Goal: Task Accomplishment & Management: Manage account settings

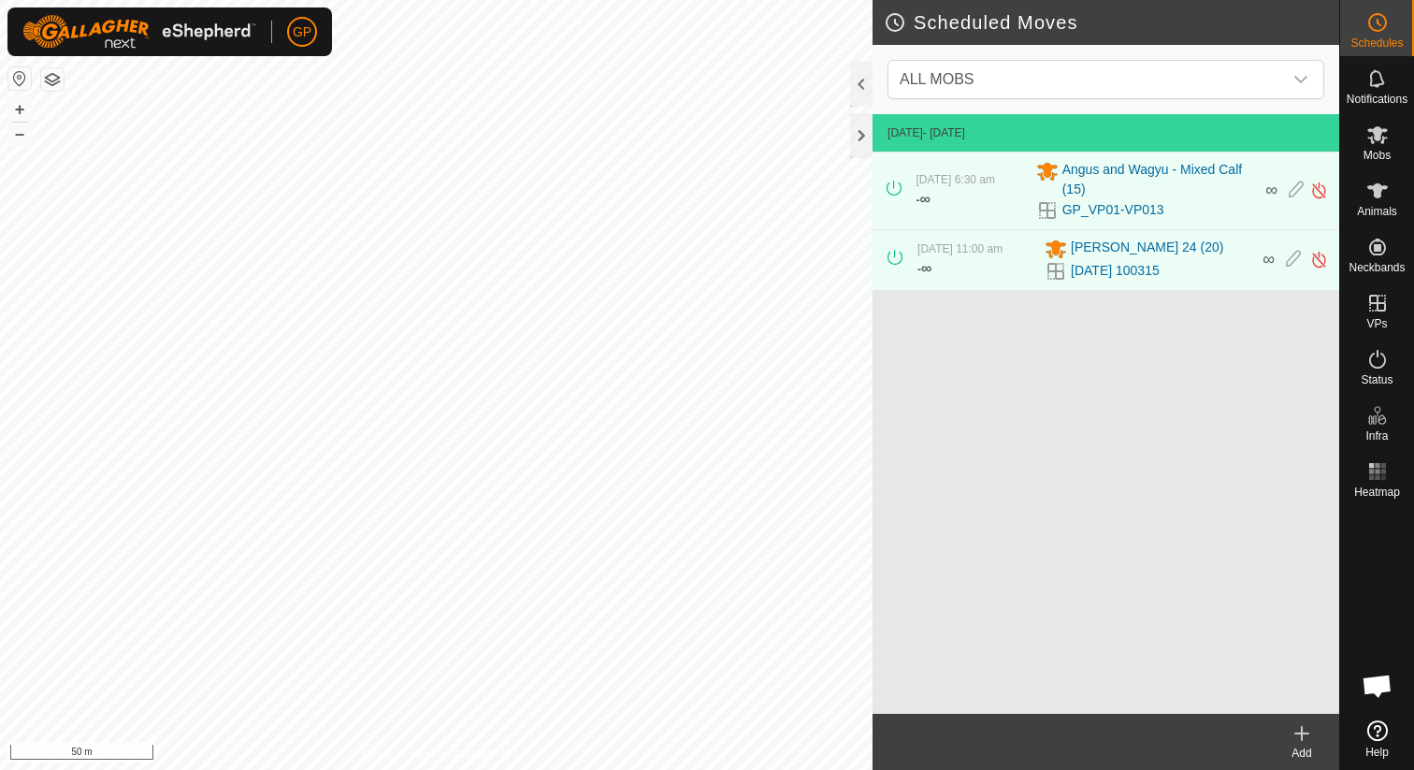
scroll to position [4267, 0]
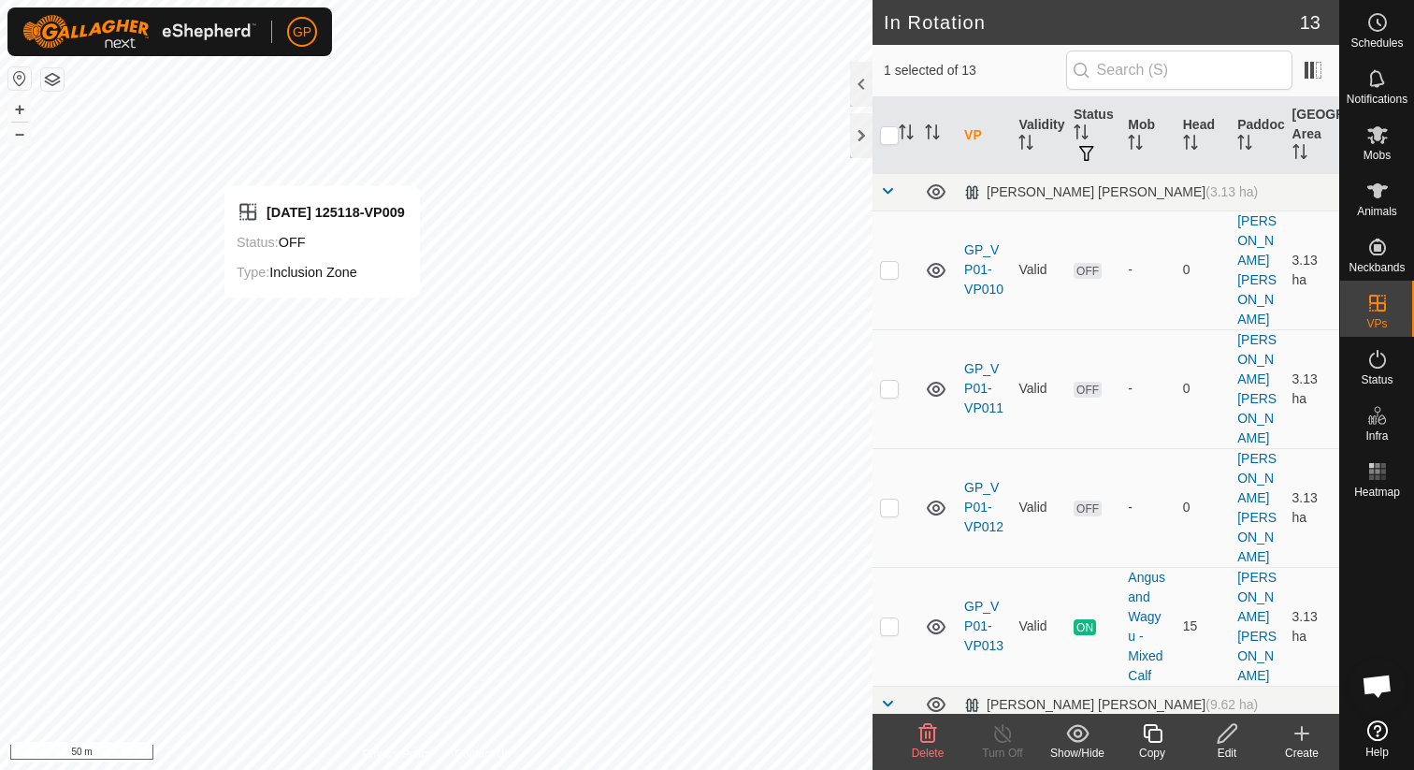
scroll to position [4267, 0]
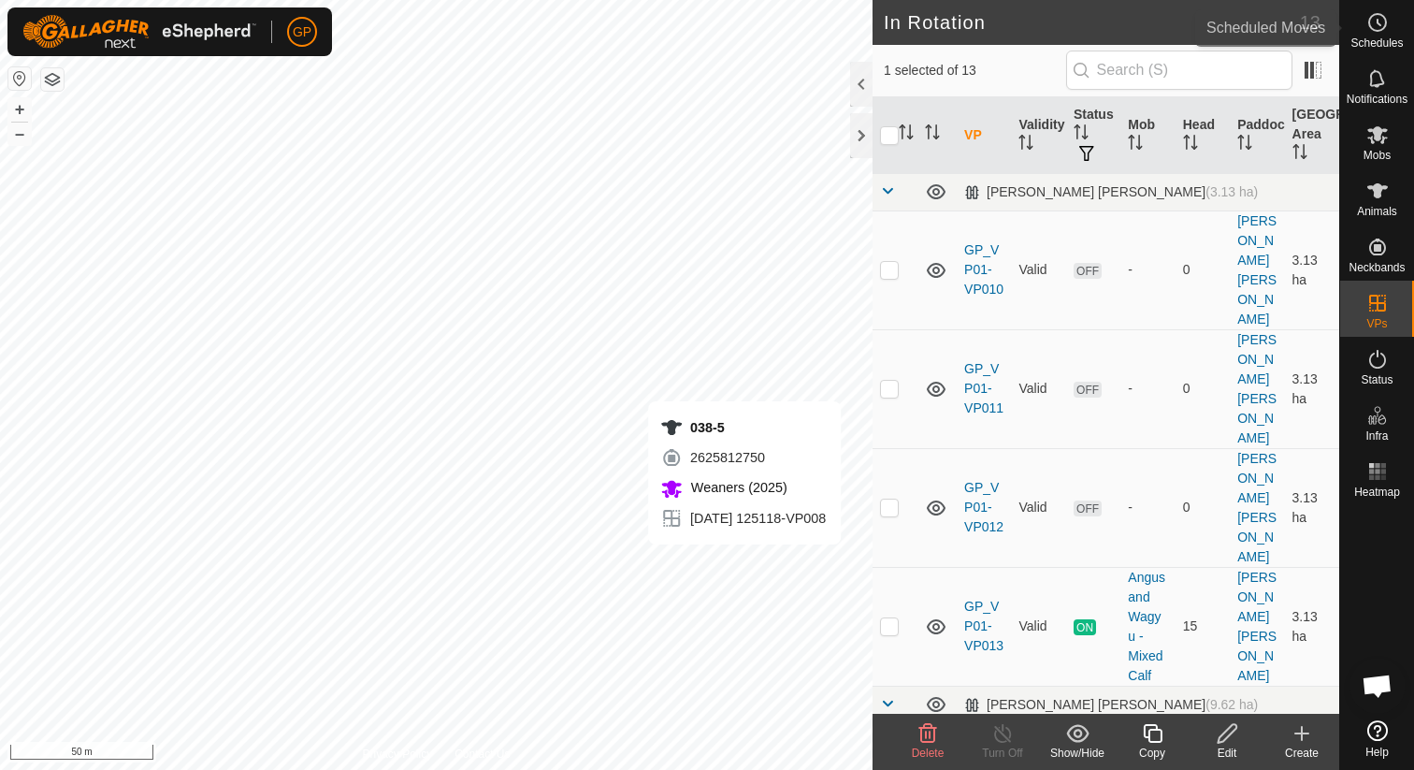
click at [1384, 35] on es-schedule-vp-svg-icon at bounding box center [1378, 22] width 34 height 30
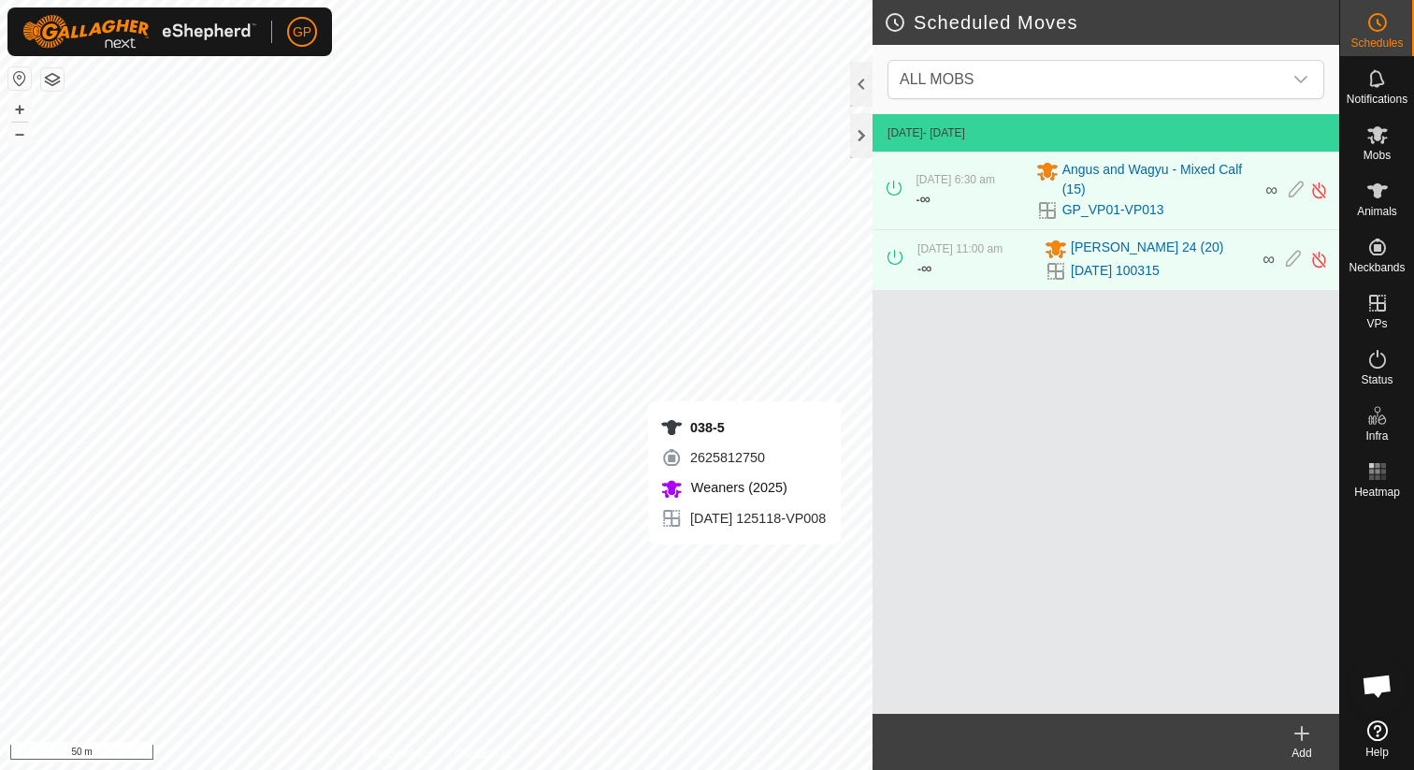
click at [1308, 745] on div "Add" at bounding box center [1302, 753] width 75 height 17
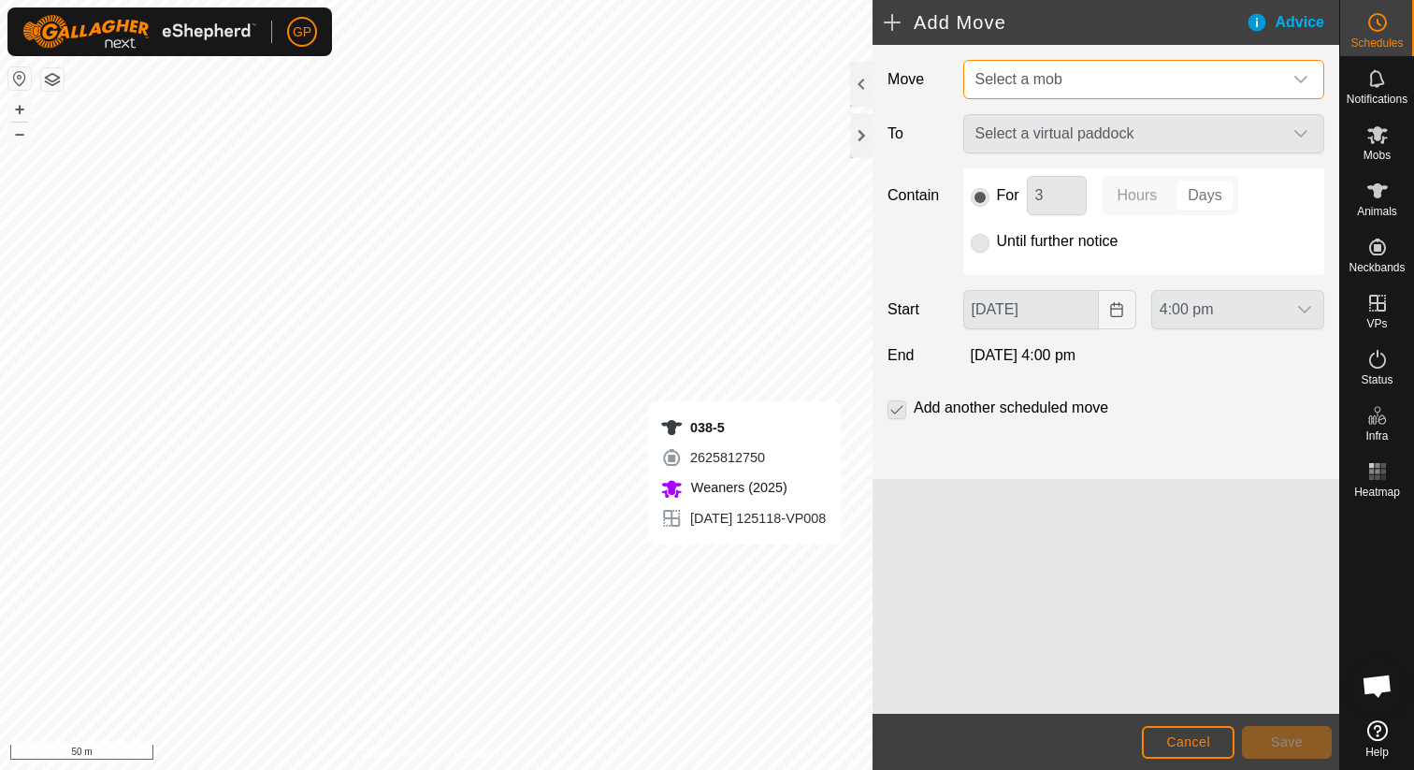
click at [1073, 79] on span "Select a mob" at bounding box center [1125, 79] width 314 height 37
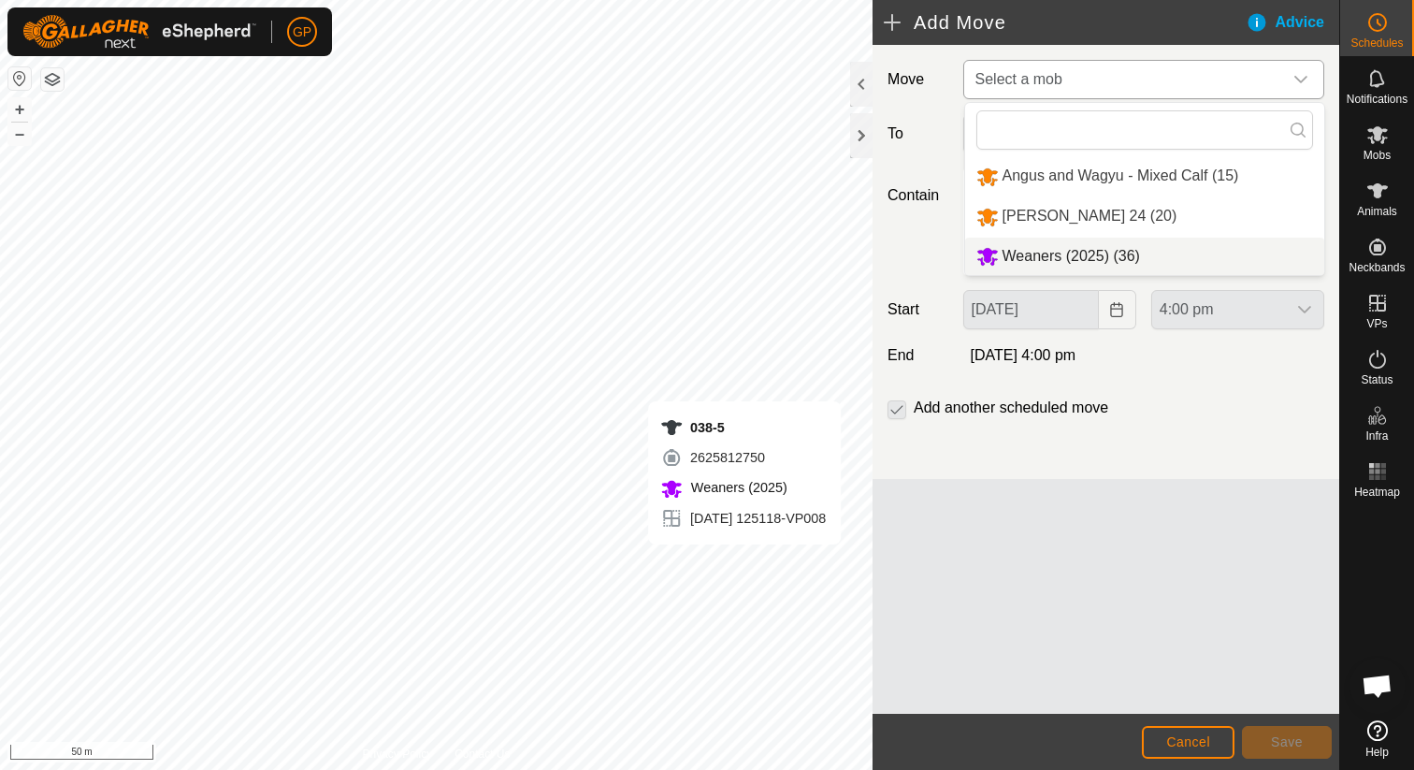
click at [1040, 254] on li "Weaners (2025) (36)" at bounding box center [1144, 257] width 359 height 38
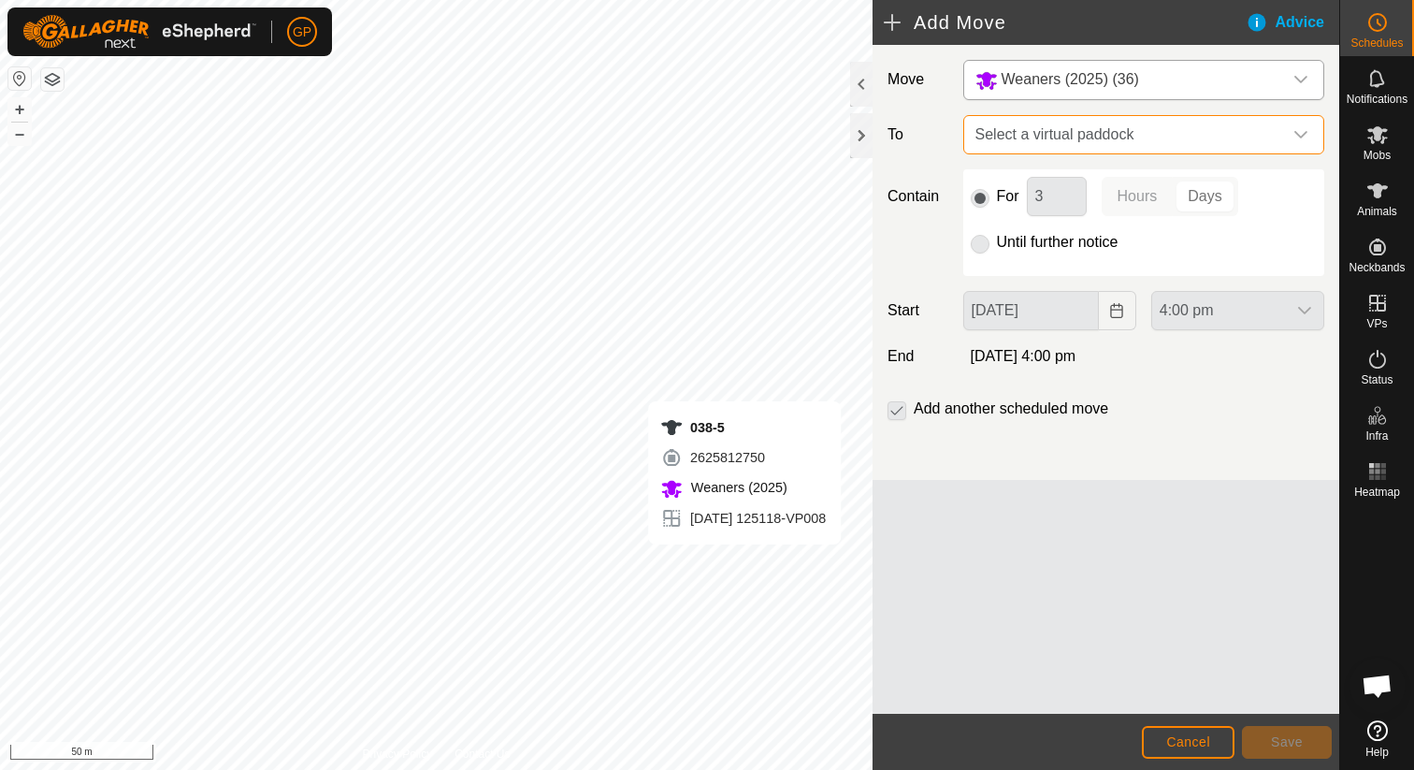
click at [1048, 152] on span "Select a virtual paddock" at bounding box center [1125, 134] width 314 height 37
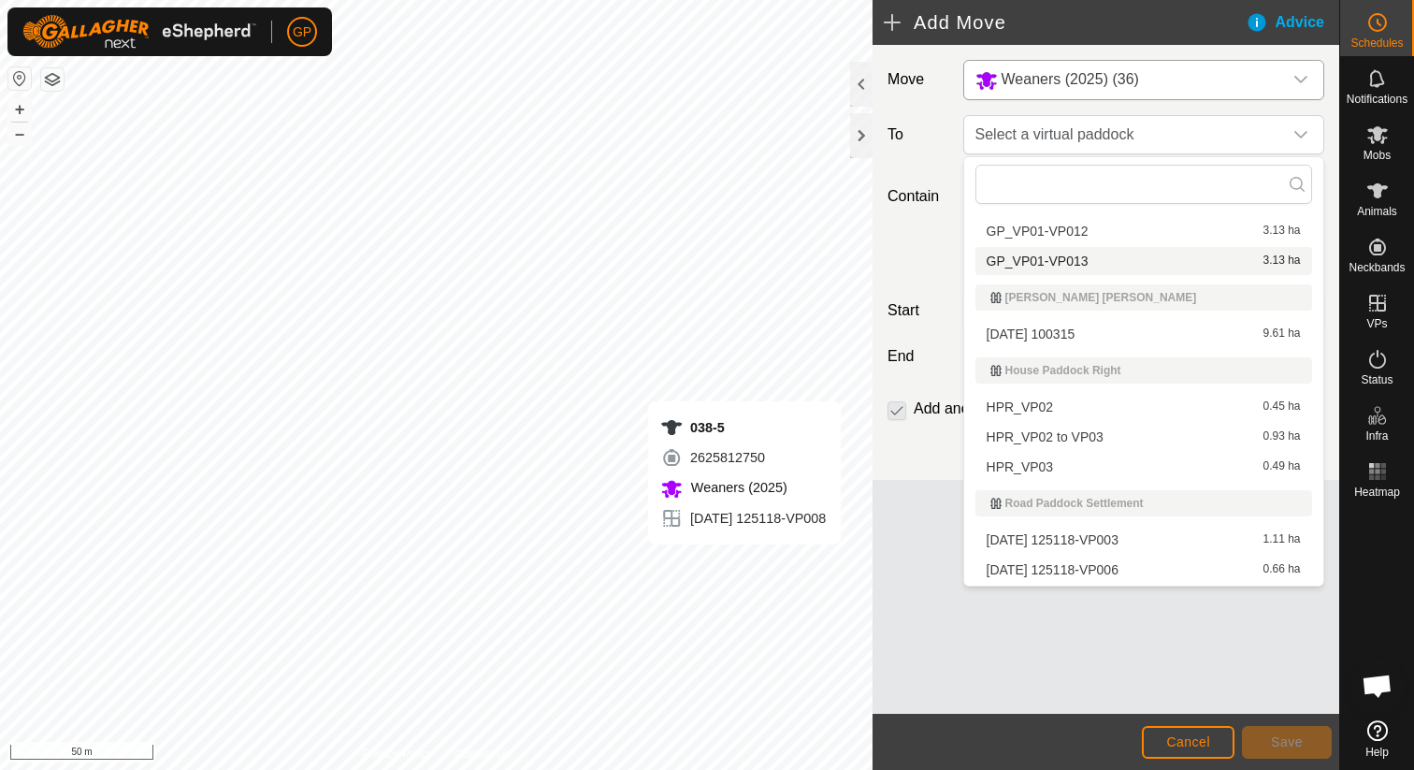
scroll to position [185, 0]
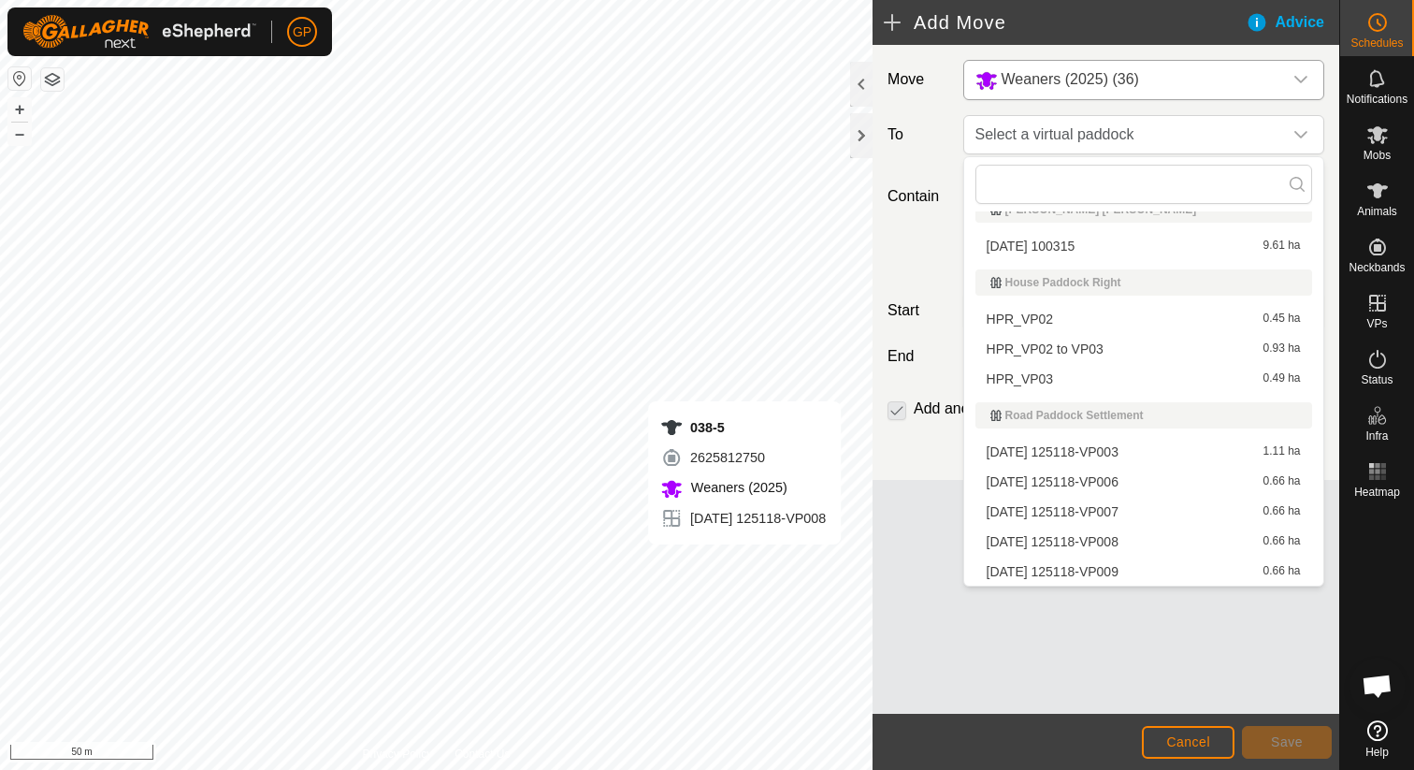
click at [1021, 576] on li "2025-08-31 125118-VP009 0.66 ha" at bounding box center [1144, 571] width 337 height 28
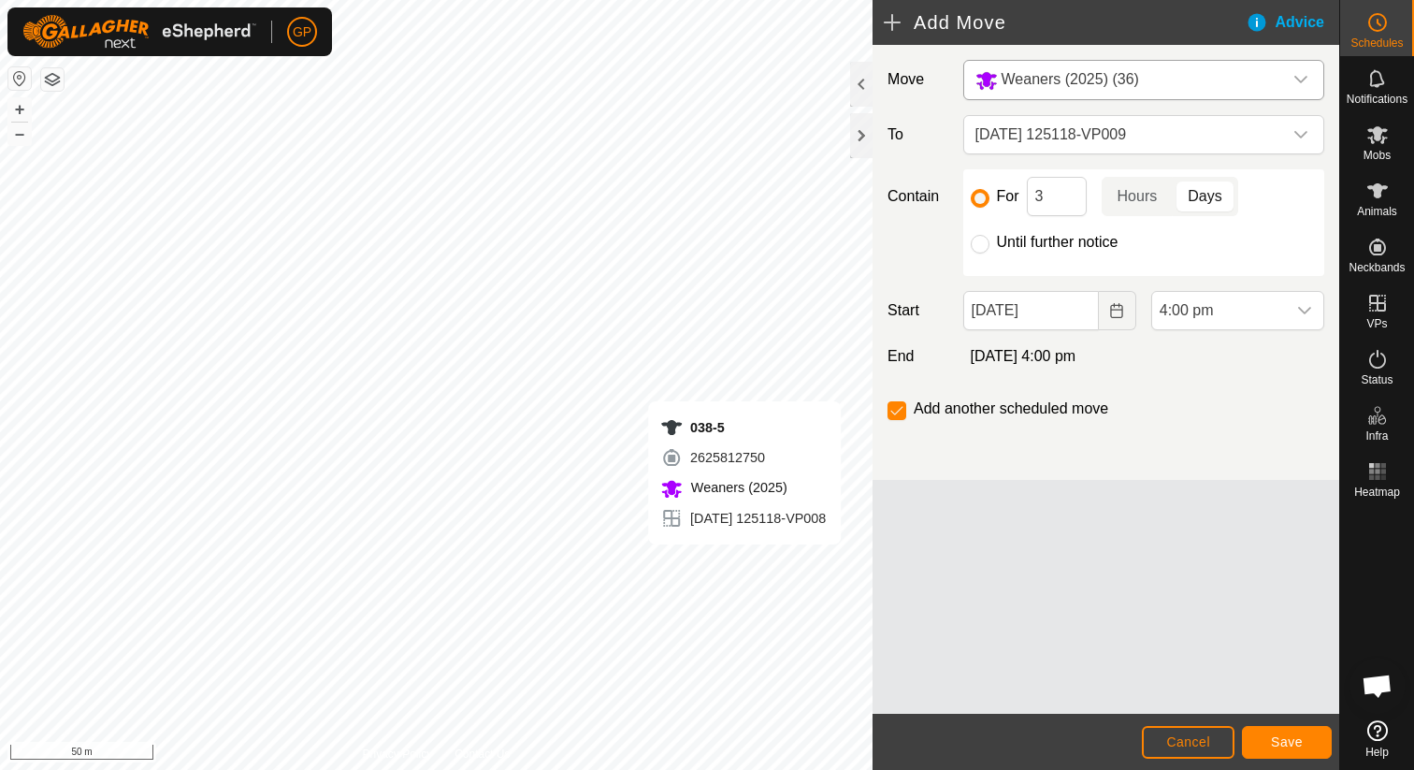
click at [968, 250] on div "For 3 Hours Days Until further notice" at bounding box center [1143, 222] width 361 height 107
click at [969, 250] on div "For 3 Hours Days Until further notice" at bounding box center [1143, 222] width 361 height 107
click at [982, 246] on input "Until further notice" at bounding box center [980, 244] width 19 height 19
radio input "true"
checkbox input "false"
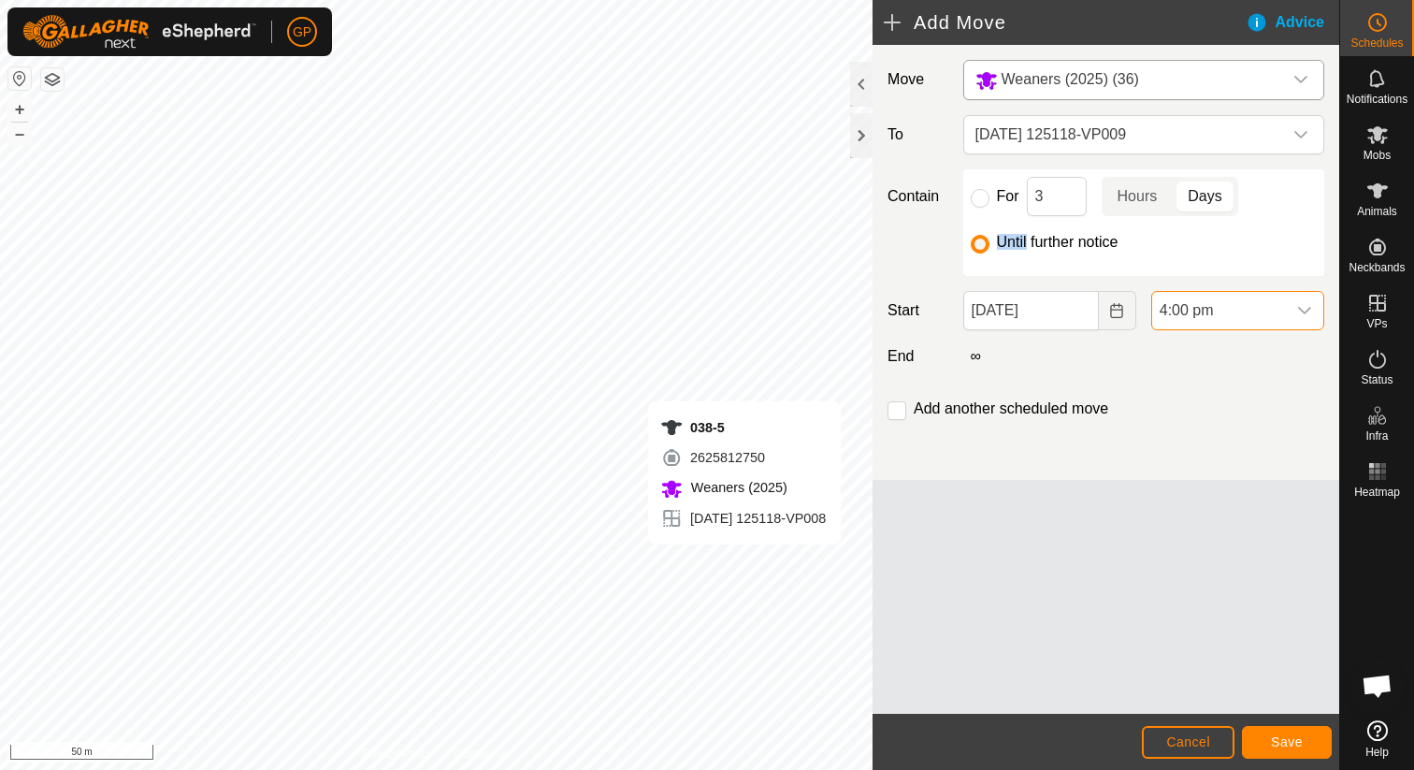
click at [1280, 314] on span "4:00 pm" at bounding box center [1219, 310] width 134 height 37
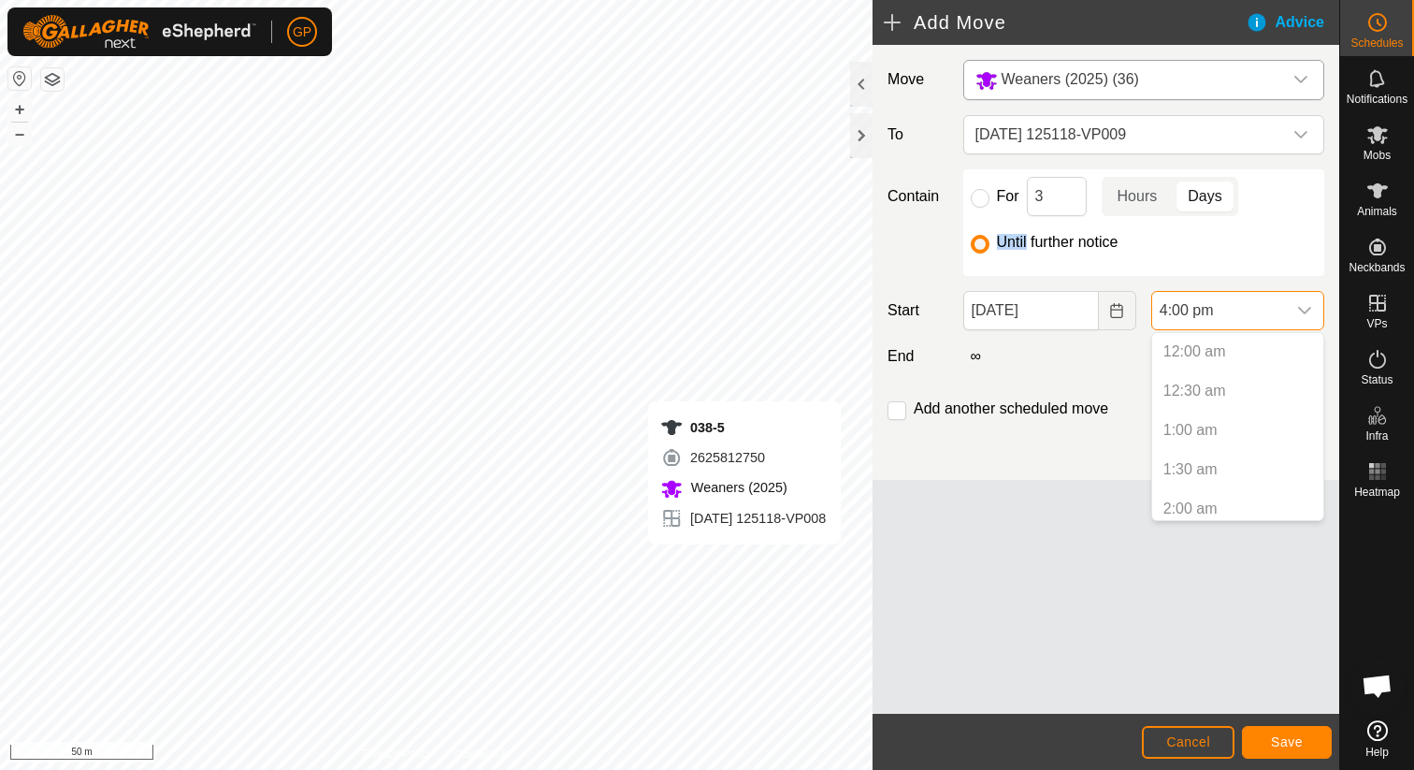
scroll to position [1107, 0]
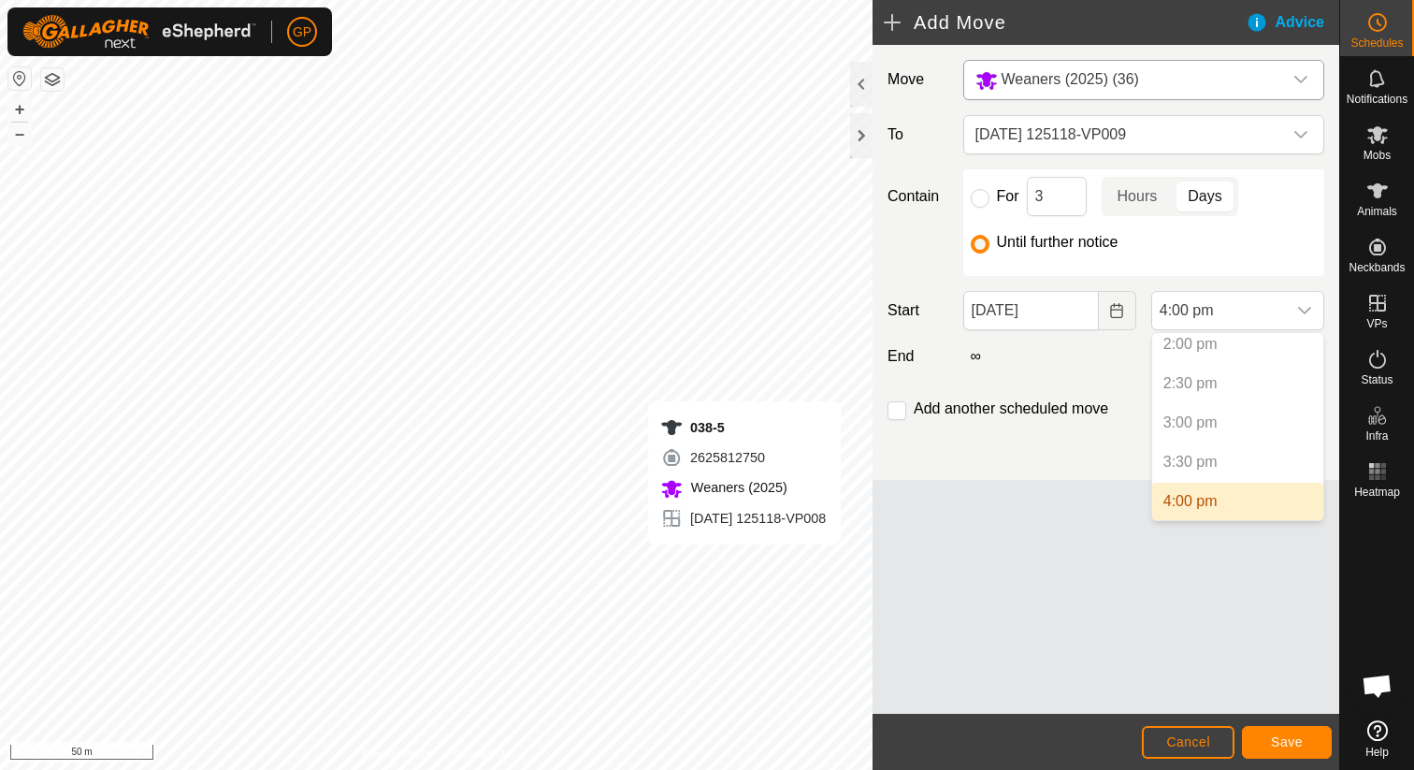
click at [1238, 510] on li "4:00 pm" at bounding box center [1237, 501] width 171 height 37
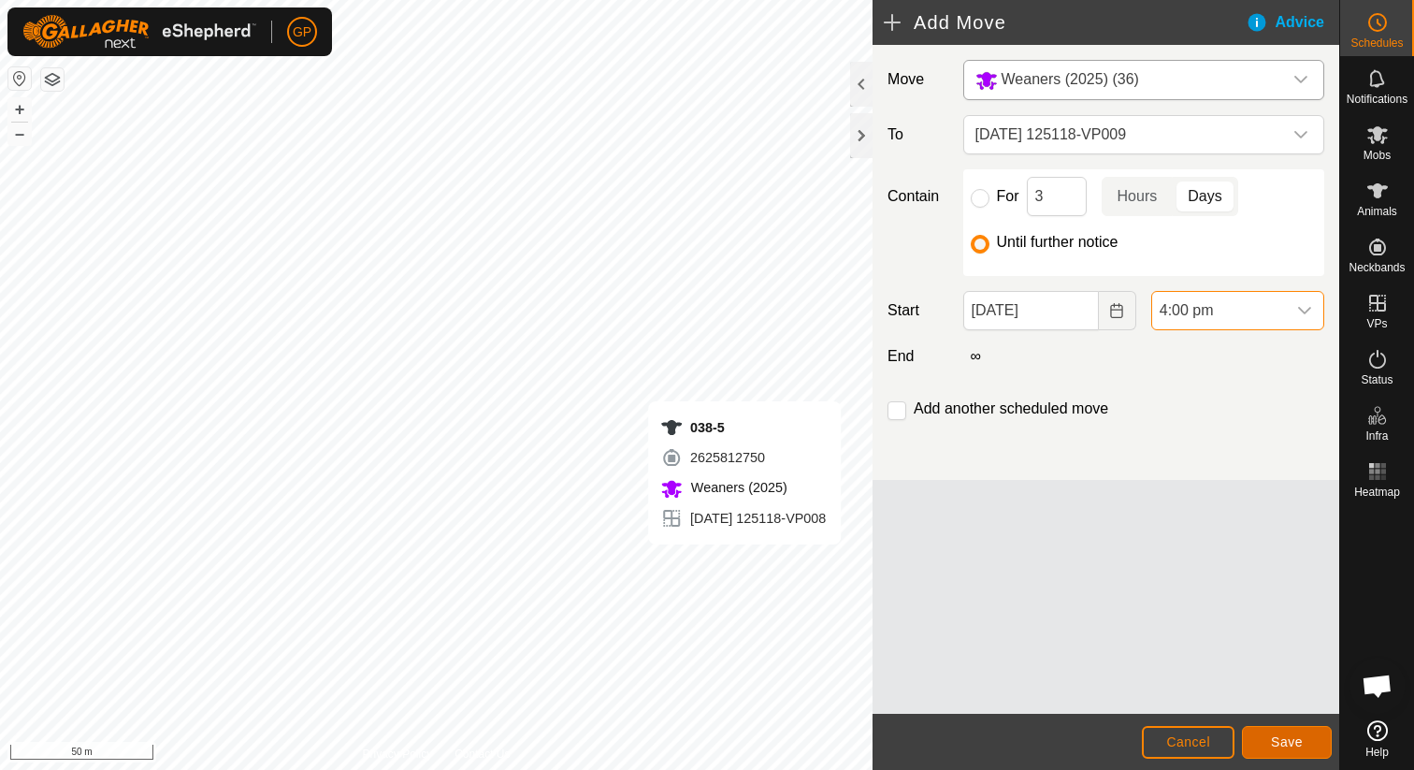
click at [1277, 745] on span "Save" at bounding box center [1287, 741] width 32 height 15
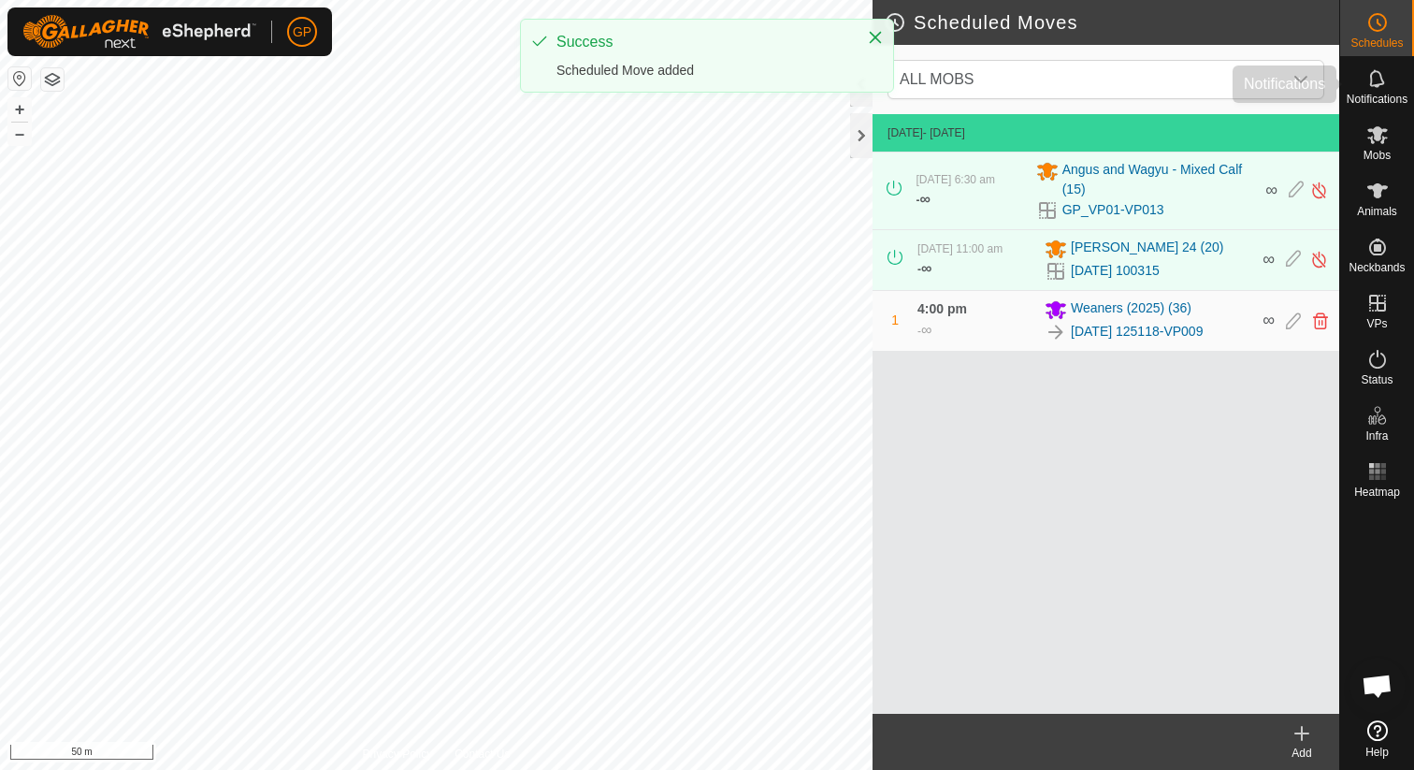
click at [1386, 83] on icon at bounding box center [1378, 78] width 22 height 22
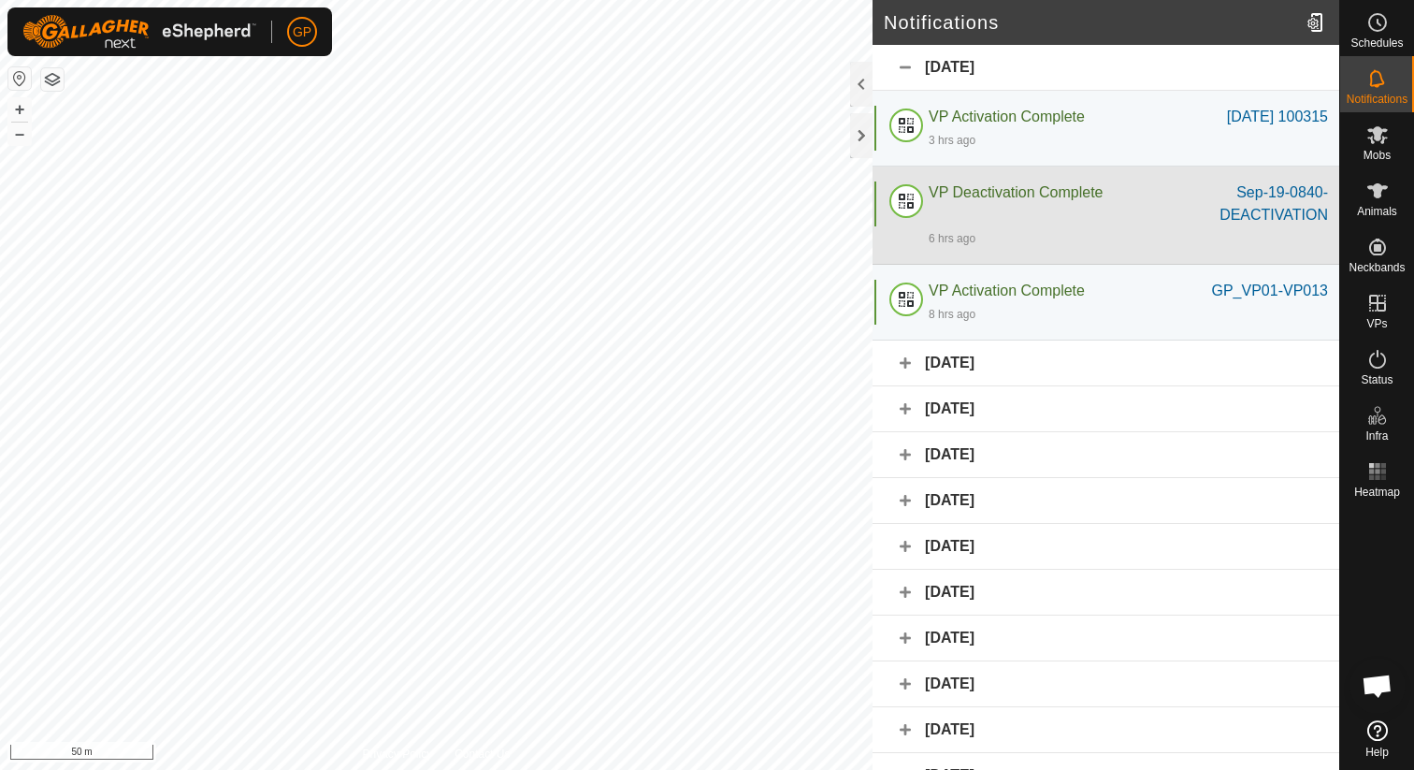
click at [1266, 229] on div "6 hrs ago" at bounding box center [1128, 237] width 399 height 22
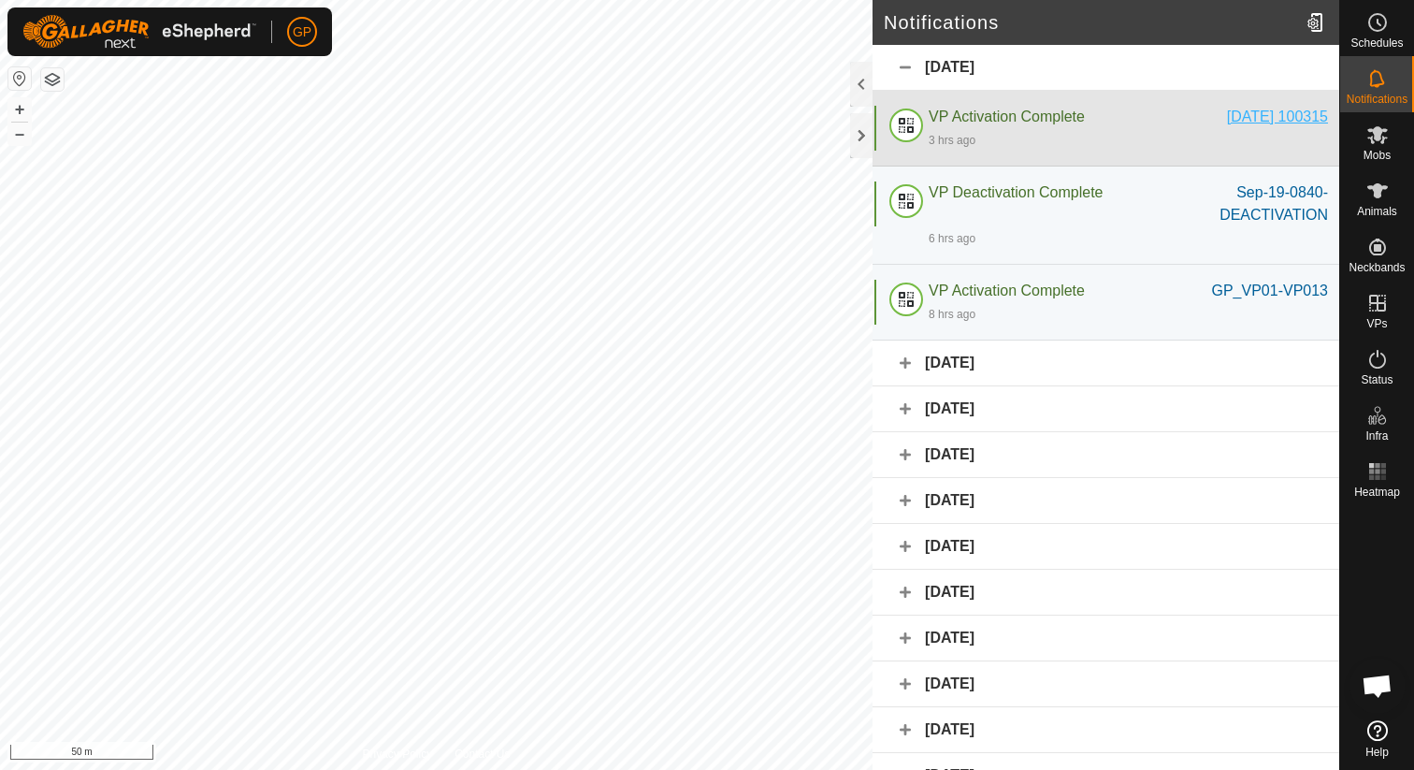
click at [1244, 123] on div "2025-09-19 100315" at bounding box center [1277, 117] width 101 height 22
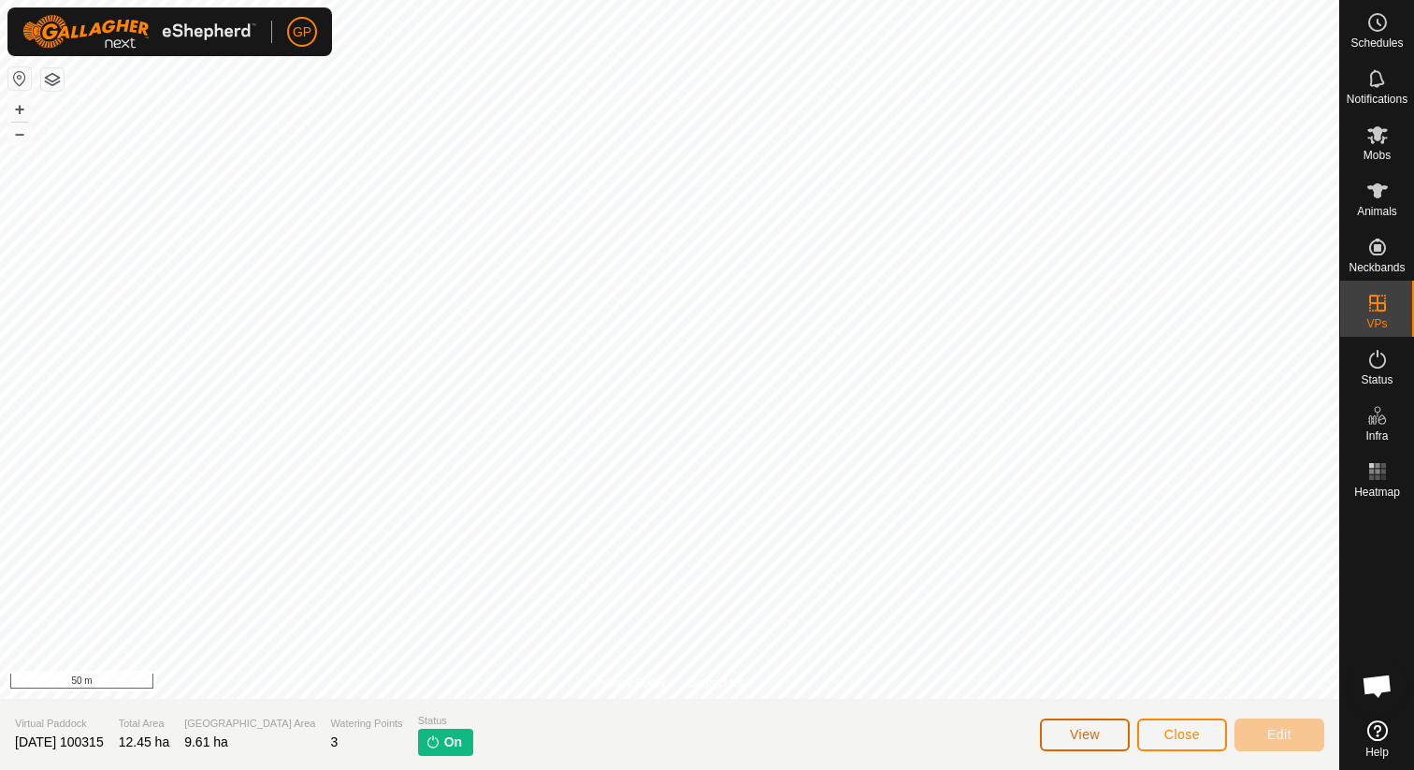
click at [1081, 726] on button "View" at bounding box center [1085, 734] width 90 height 33
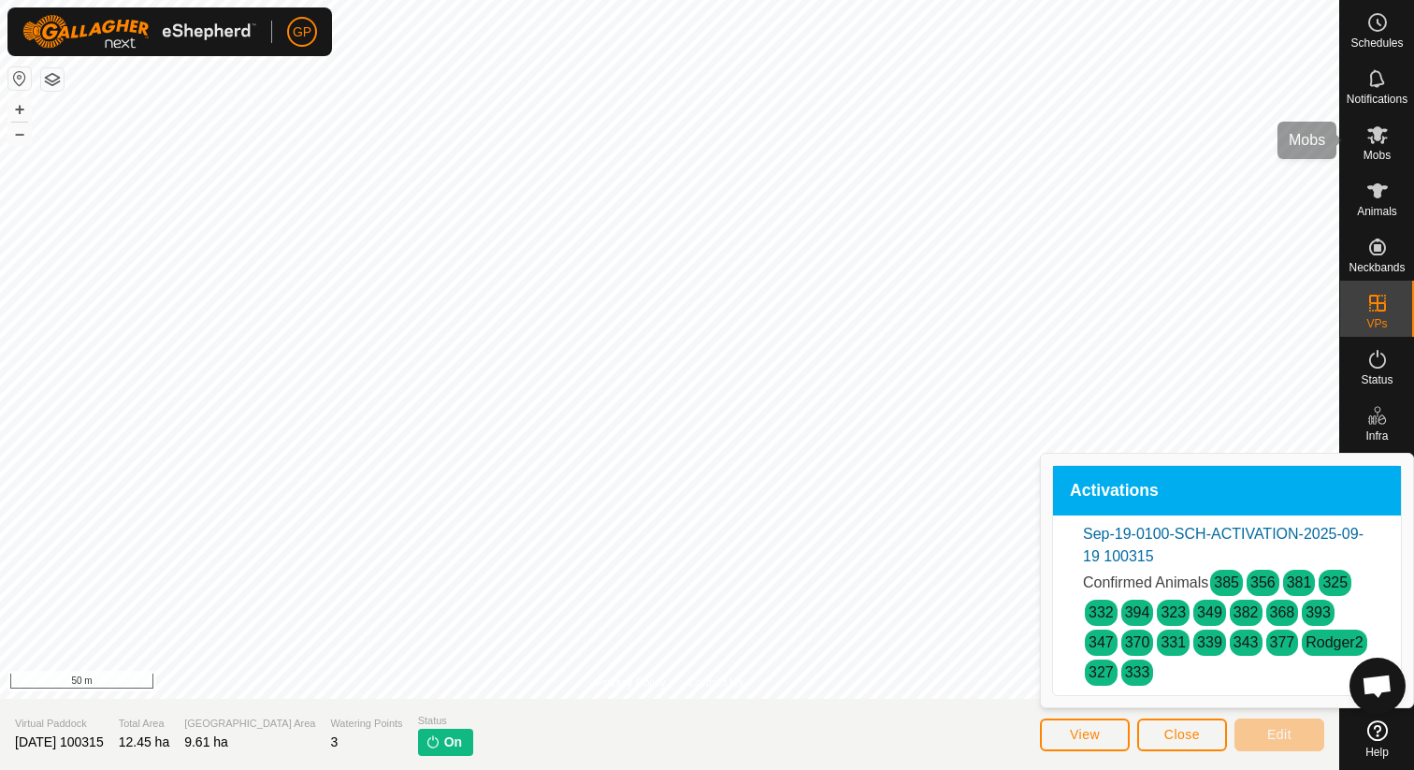
click at [1377, 94] on span "Notifications" at bounding box center [1377, 99] width 61 height 11
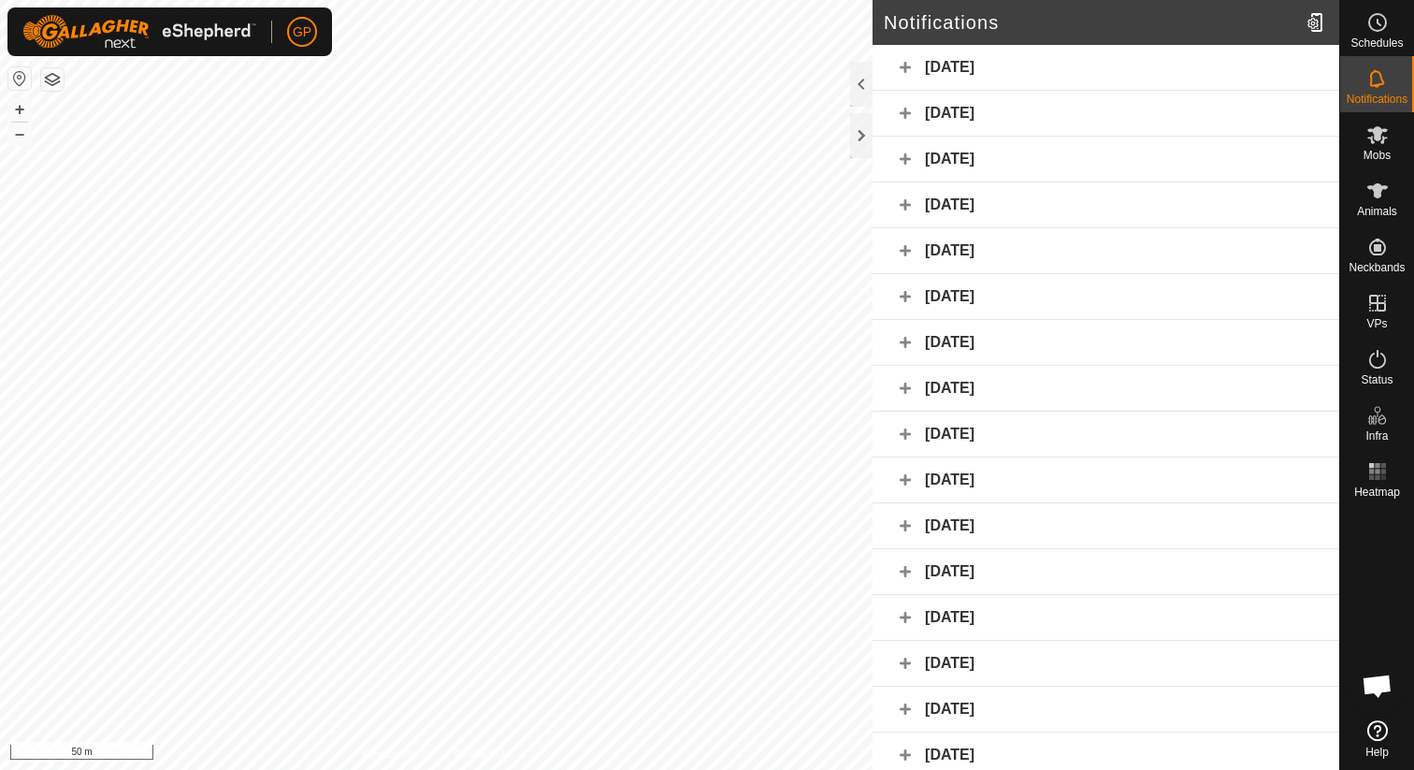
click at [1097, 58] on div "Today" at bounding box center [1106, 68] width 467 height 46
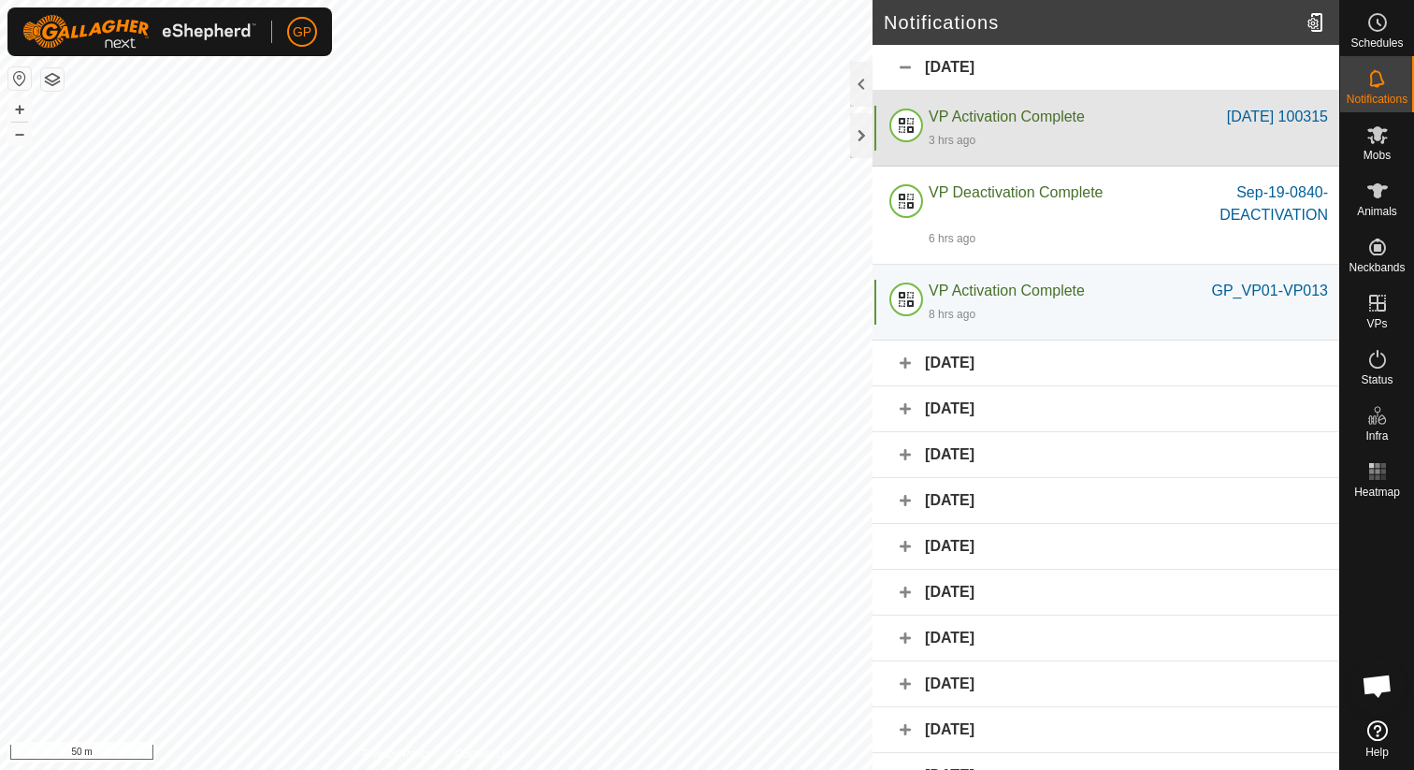
click at [1074, 134] on div "3 hrs ago" at bounding box center [1128, 139] width 399 height 22
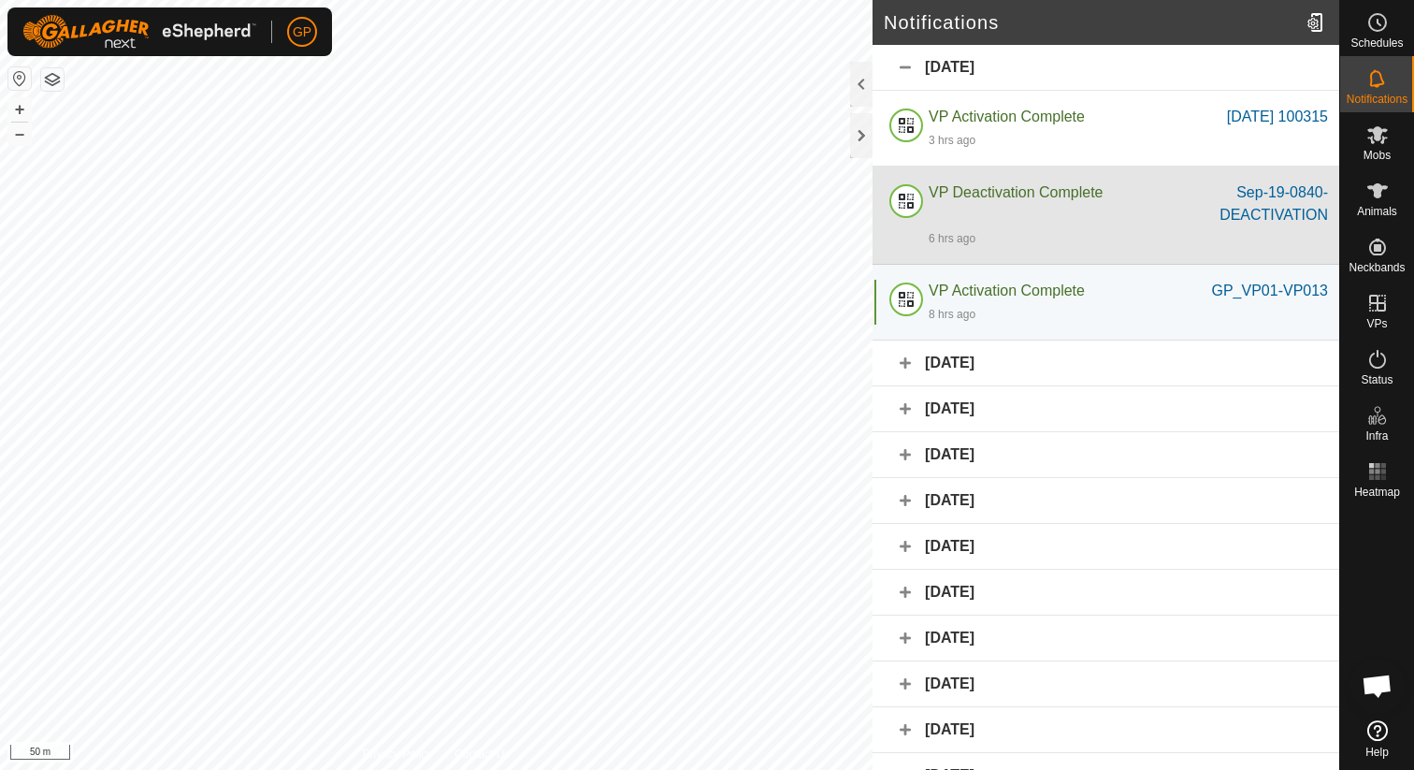
click at [1035, 185] on span "VP Deactivation Complete" at bounding box center [1016, 192] width 174 height 16
click at [1021, 202] on div "VP Deactivation Complete" at bounding box center [1048, 203] width 239 height 45
click at [1212, 202] on div "Sep-19-0840-DEACTIVATION" at bounding box center [1248, 203] width 160 height 45
click at [1240, 221] on div "Sep-19-0840-DEACTIVATION" at bounding box center [1248, 203] width 160 height 45
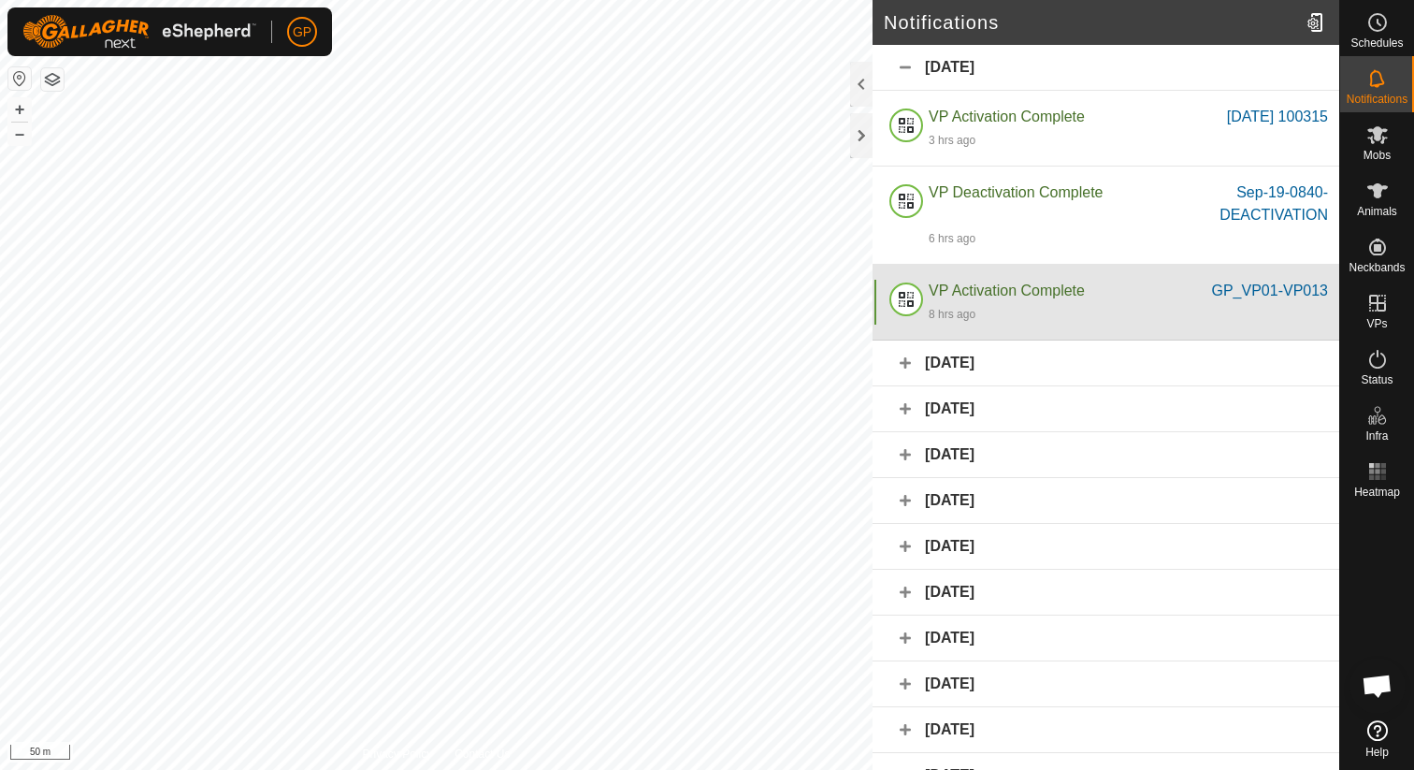
click at [1186, 297] on div "VP Activation Complete" at bounding box center [1070, 291] width 282 height 22
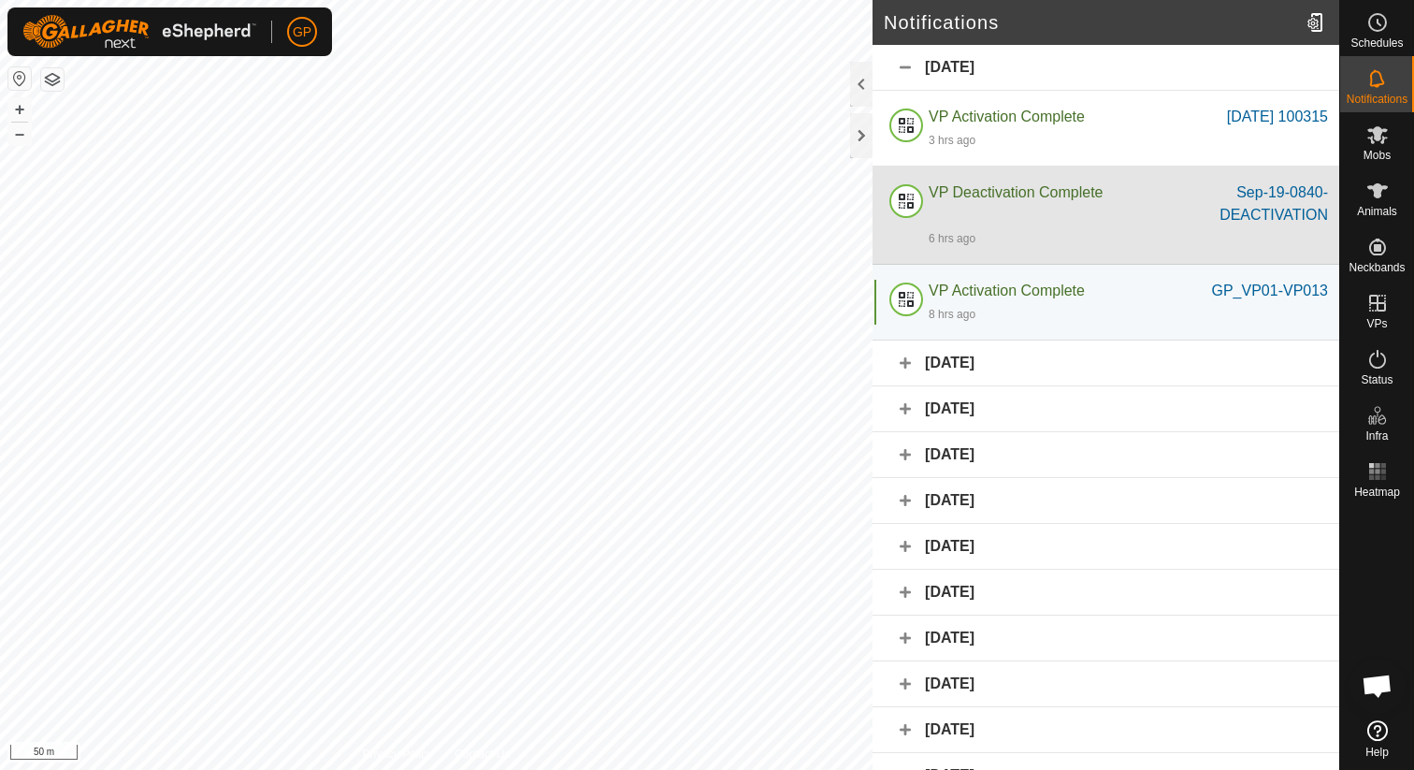
click at [1099, 186] on span "VP Deactivation Complete" at bounding box center [1016, 192] width 174 height 16
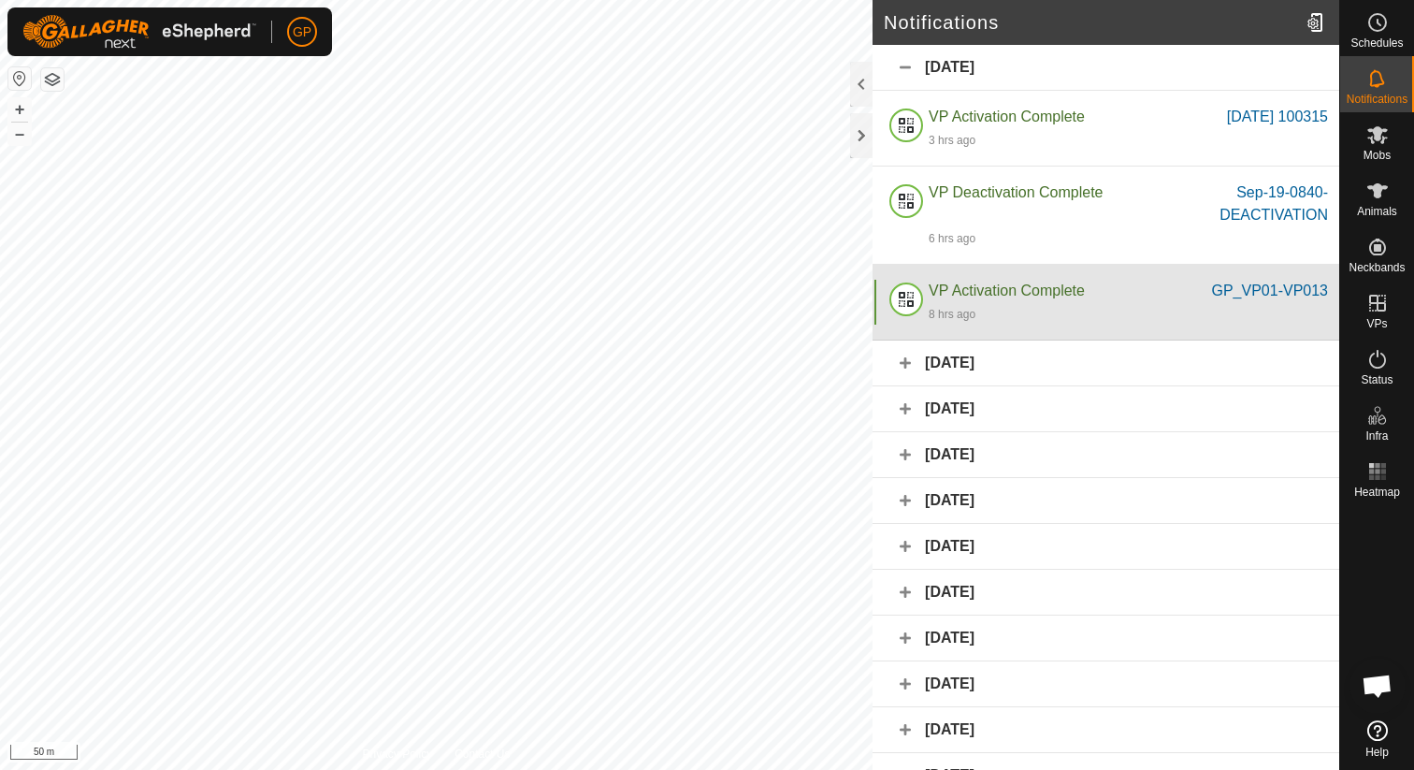
click at [1063, 271] on div "VP Activation Complete GP_VP01-VP013 8 hrs ago" at bounding box center [1106, 303] width 467 height 76
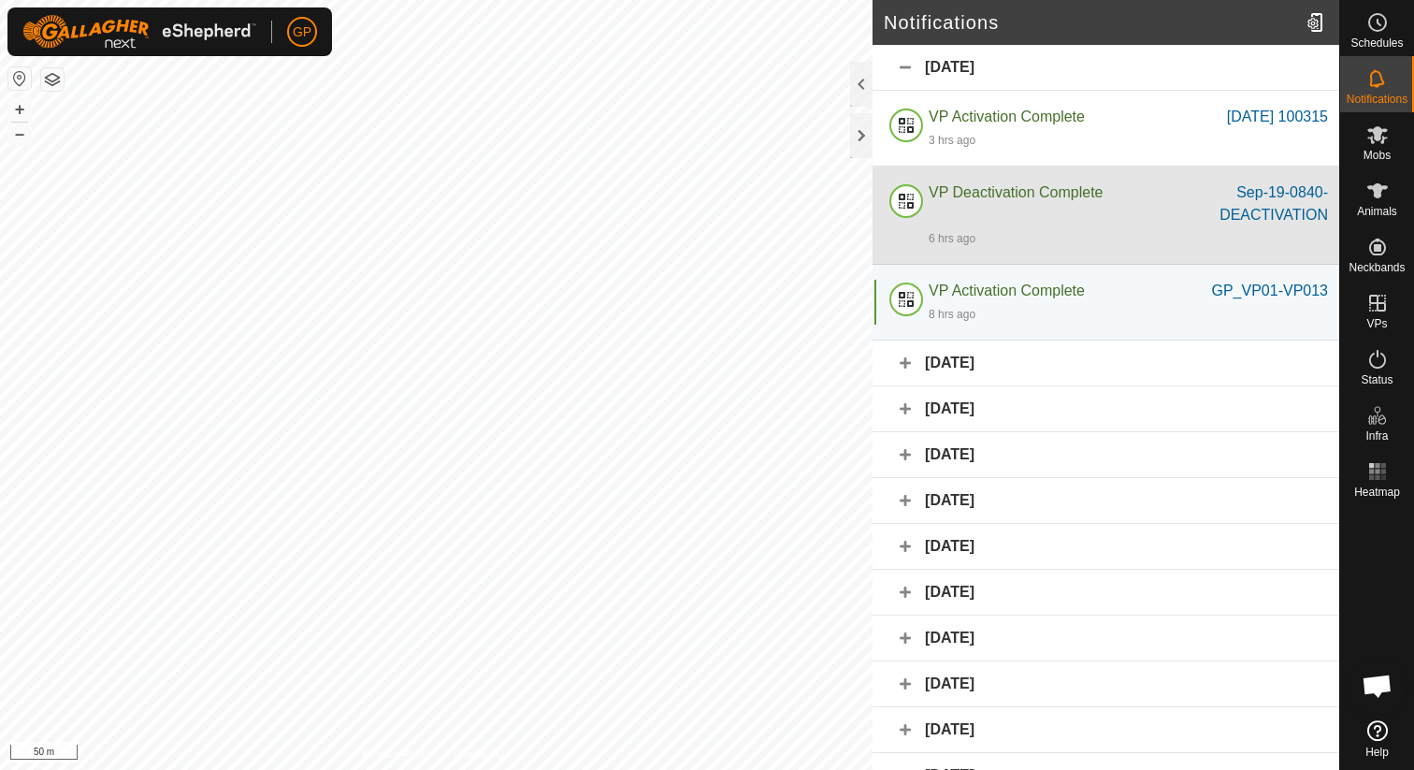
click at [1077, 225] on div "VP Deactivation Complete" at bounding box center [1048, 203] width 239 height 45
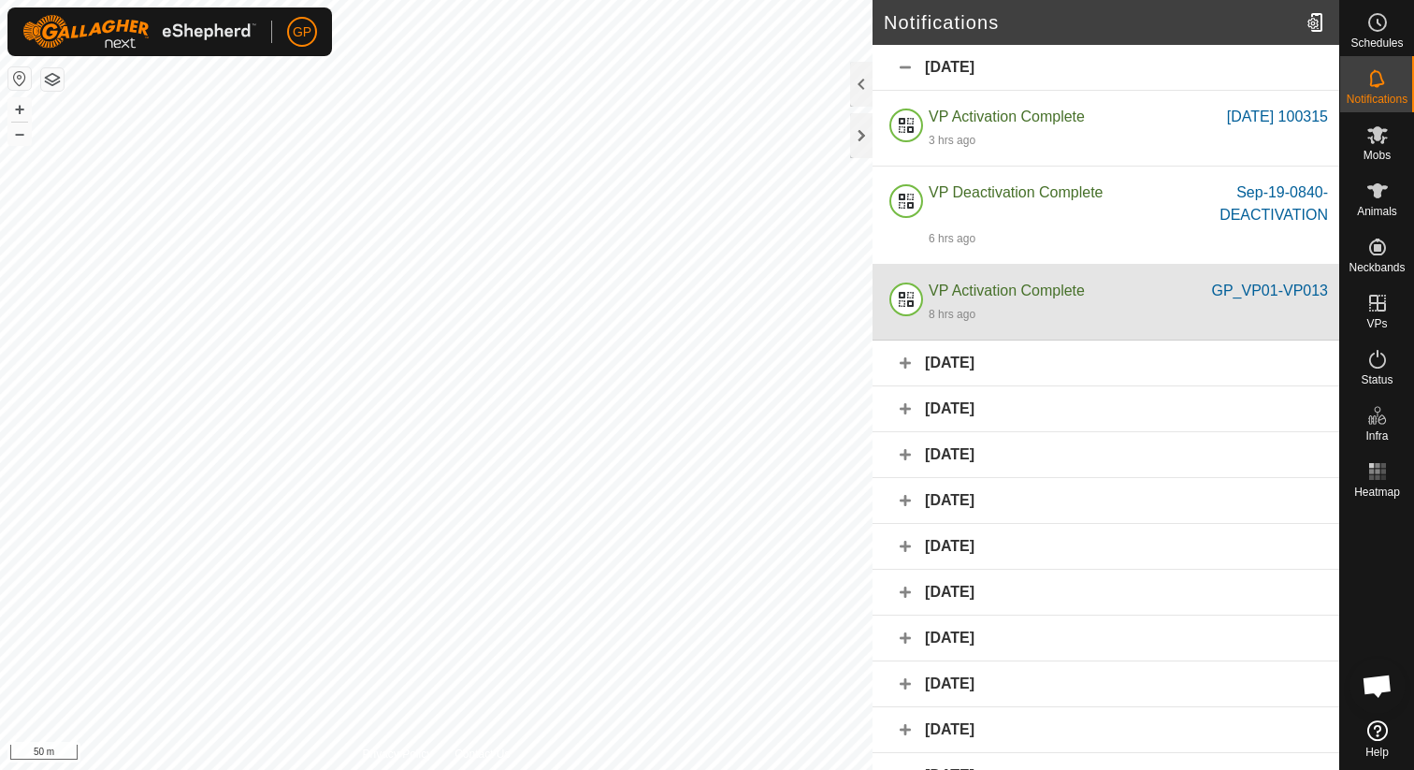
click at [1045, 311] on div "8 hrs ago" at bounding box center [1128, 313] width 399 height 22
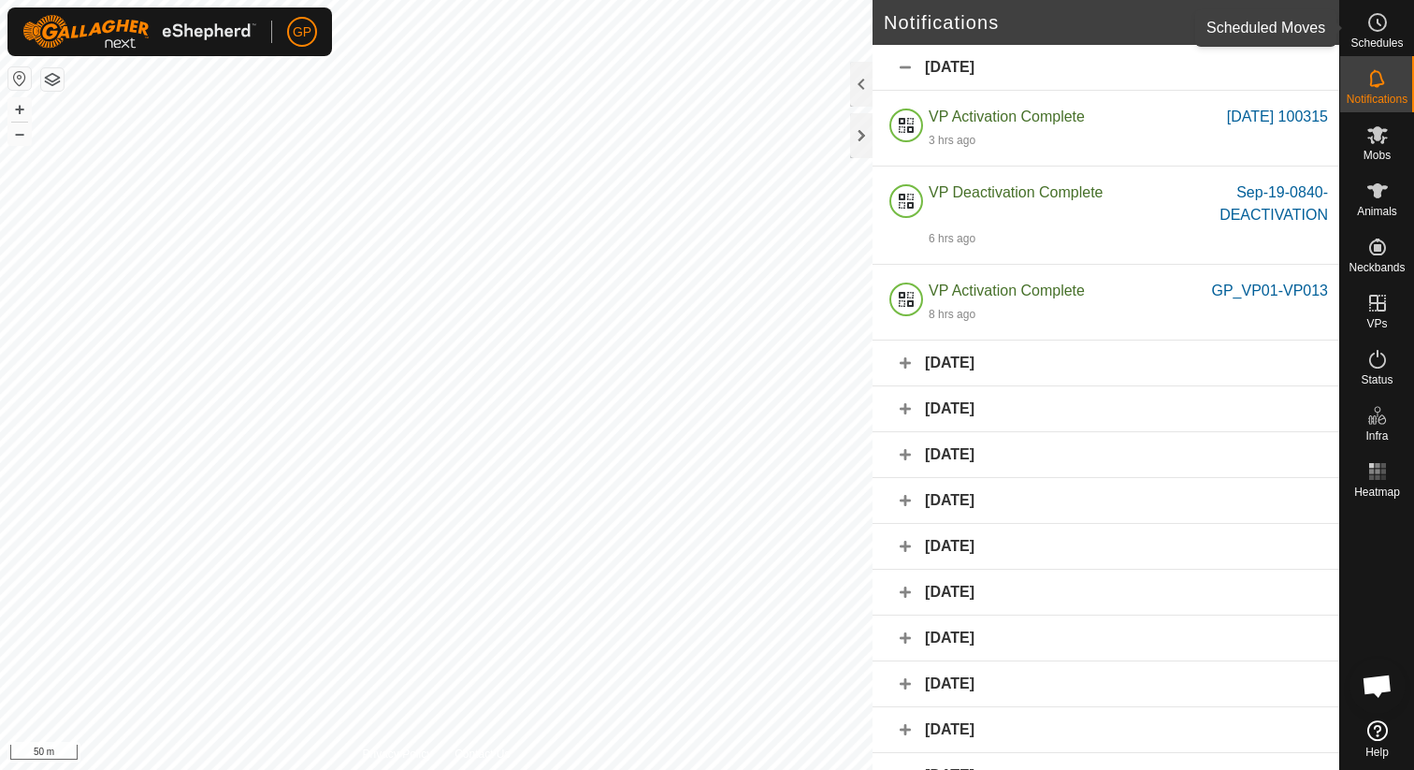
click at [1374, 37] on span "Schedules" at bounding box center [1377, 42] width 52 height 11
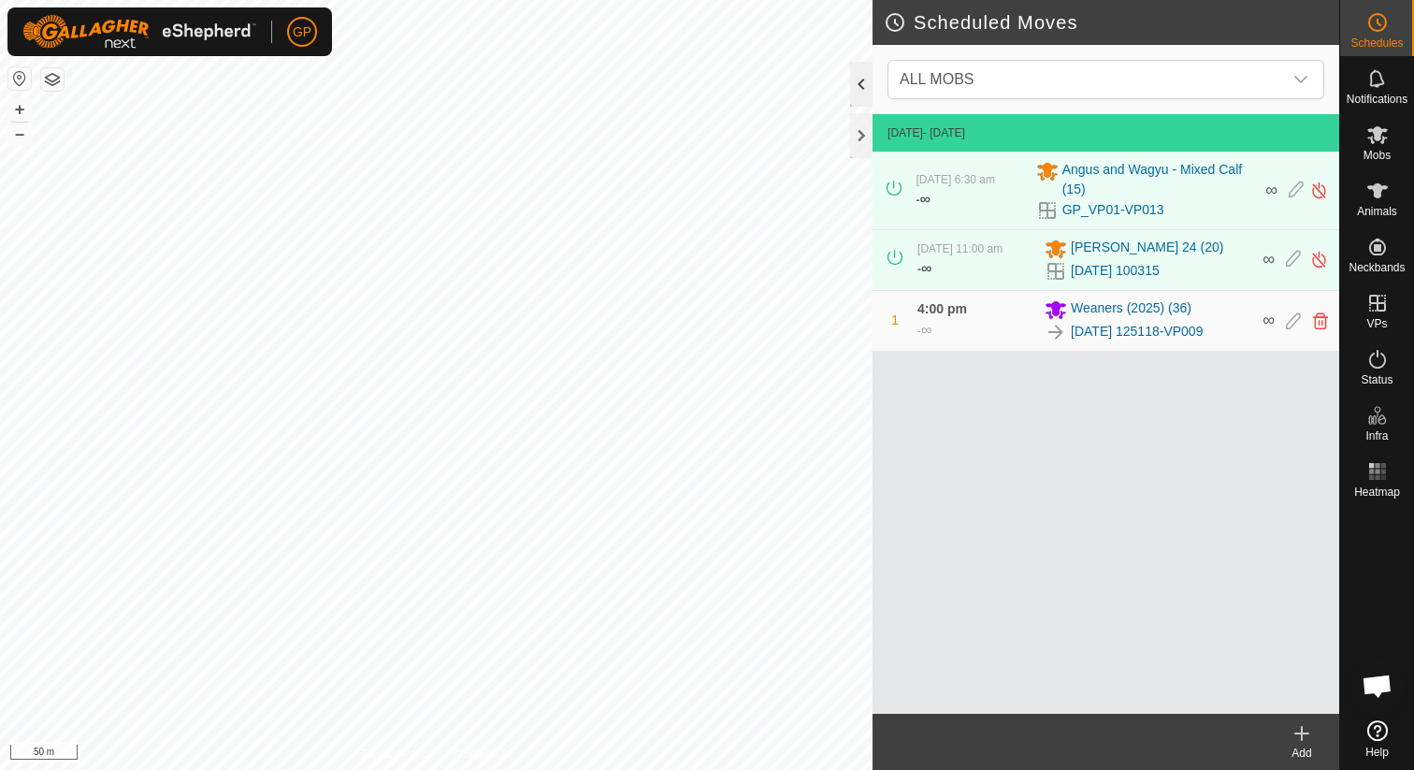
click at [861, 80] on div at bounding box center [861, 84] width 22 height 45
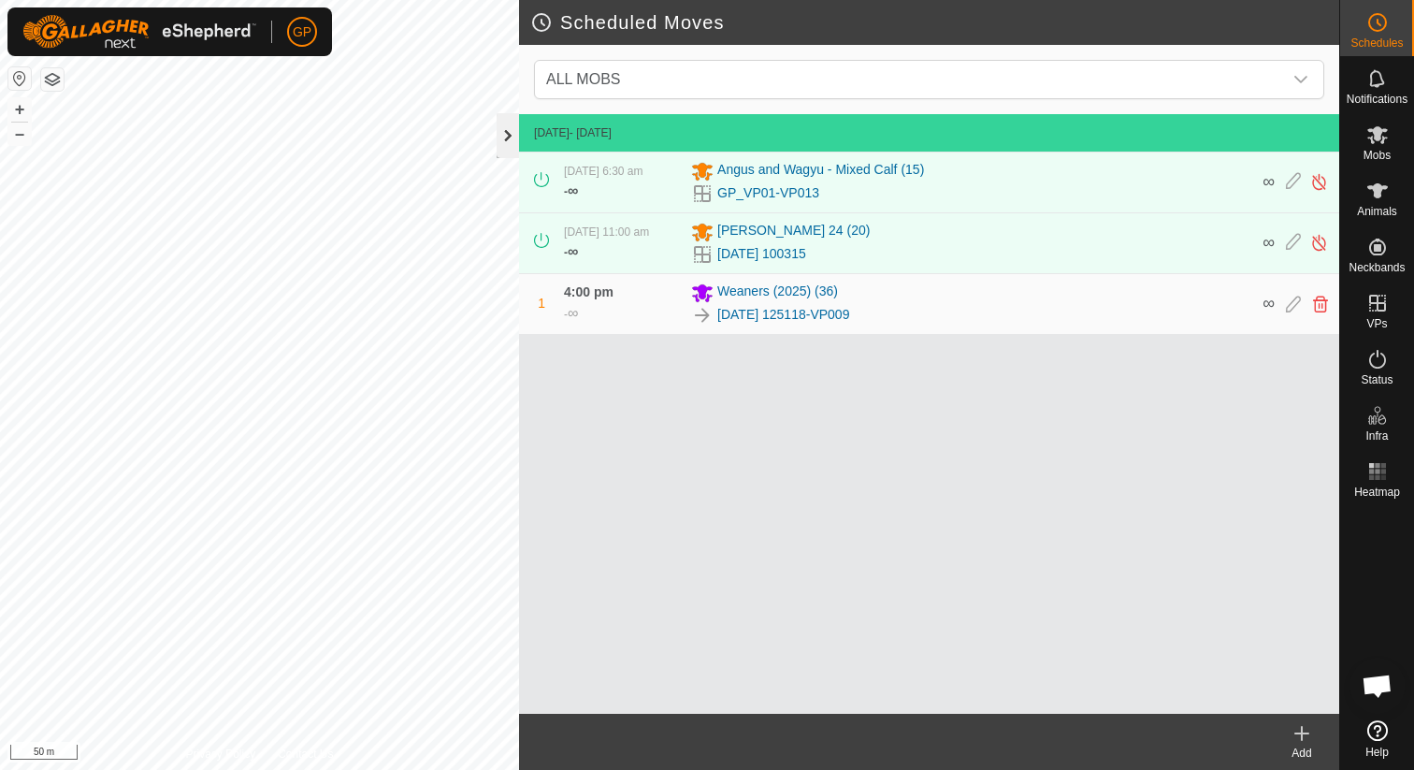
click at [499, 156] on div at bounding box center [508, 135] width 22 height 45
